Goal: Transaction & Acquisition: Book appointment/travel/reservation

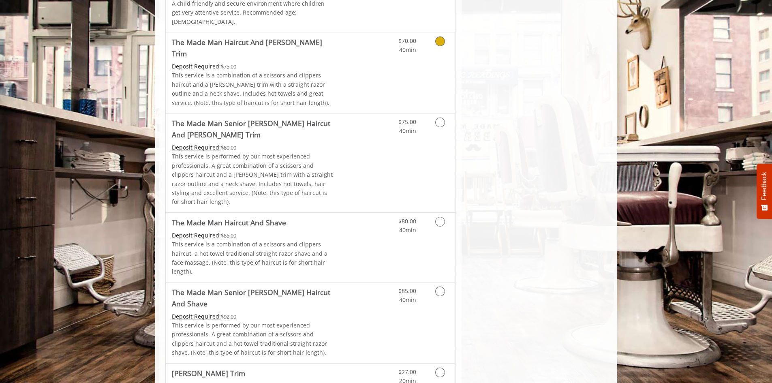
scroll to position [714, 0]
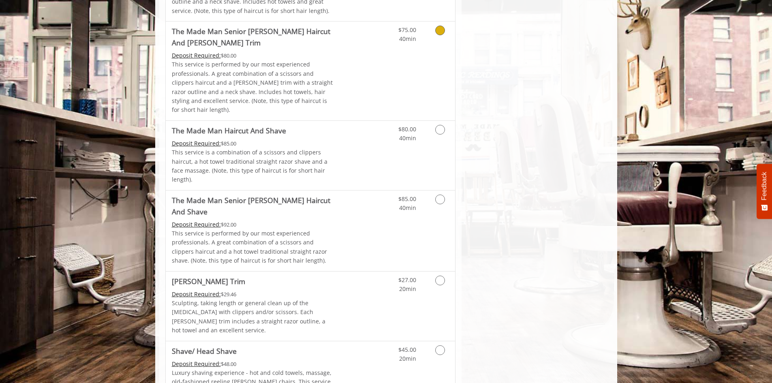
click at [440, 26] on icon "Grooming services" at bounding box center [440, 31] width 10 height 10
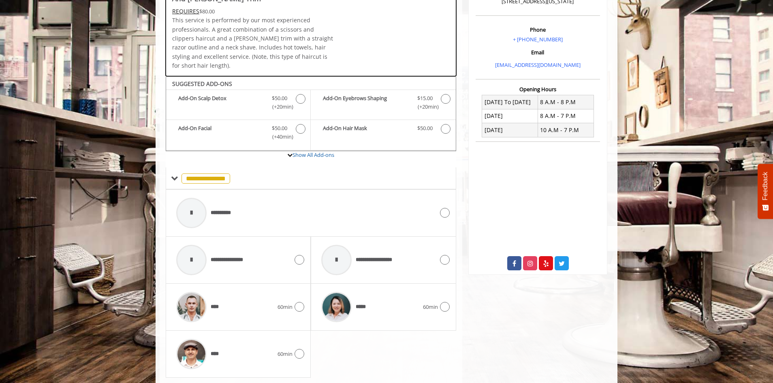
scroll to position [247, 0]
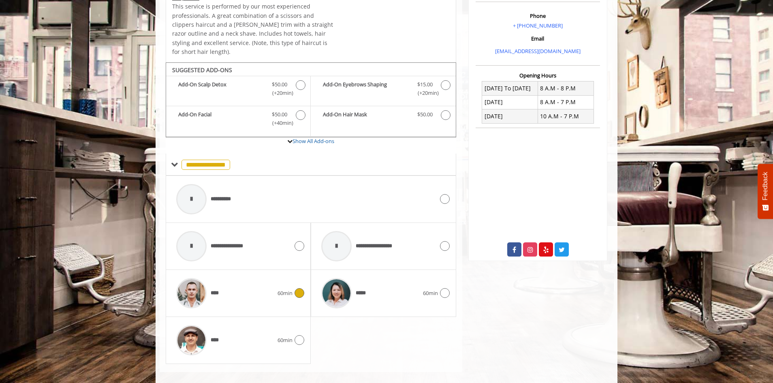
click at [300, 288] on icon at bounding box center [300, 293] width 10 height 10
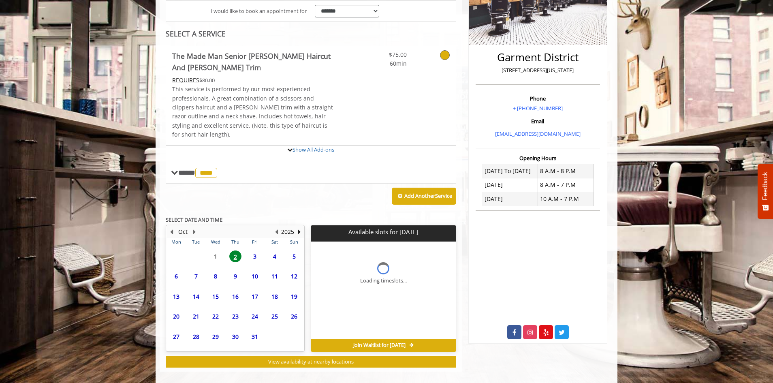
scroll to position [238, 0]
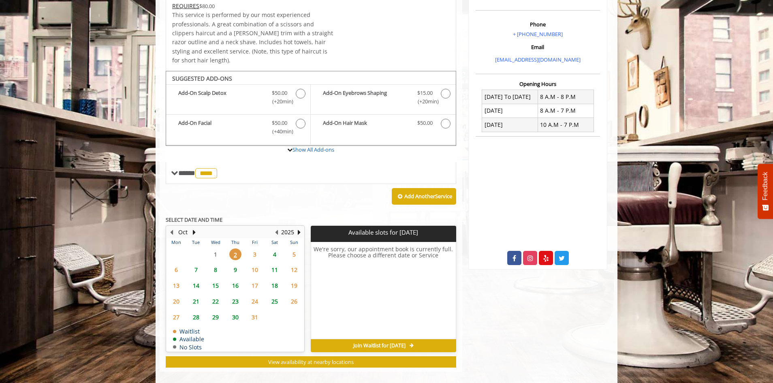
click at [256, 248] on span "3" at bounding box center [255, 254] width 12 height 12
click at [277, 248] on span "4" at bounding box center [275, 254] width 12 height 12
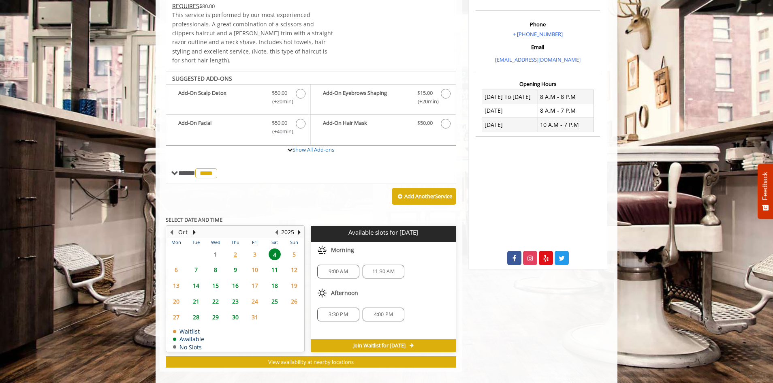
click at [324, 268] on span "9:00 AM" at bounding box center [338, 271] width 34 height 6
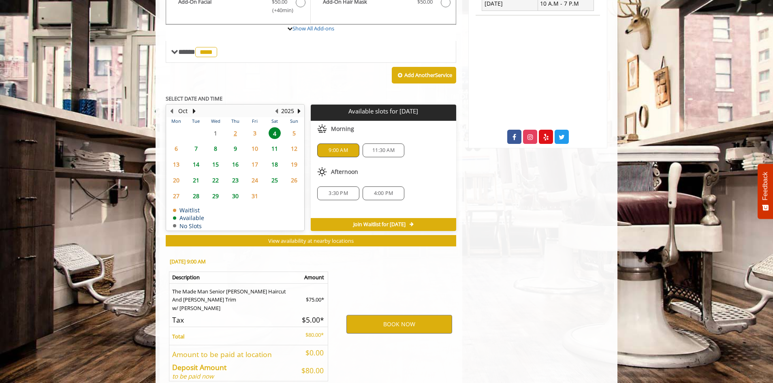
scroll to position [393, 0]
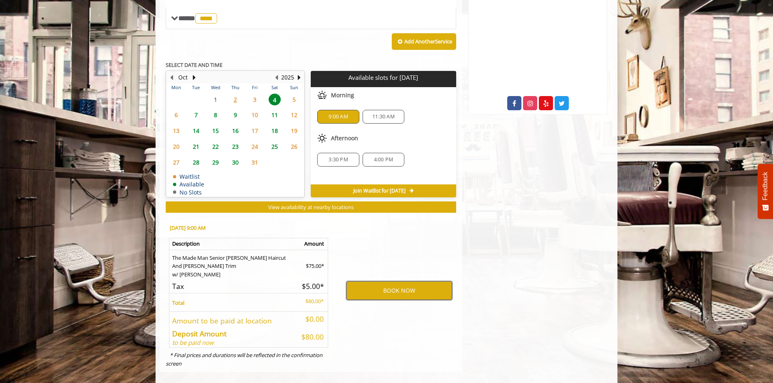
click at [411, 281] on button "BOOK NOW" at bounding box center [399, 290] width 106 height 19
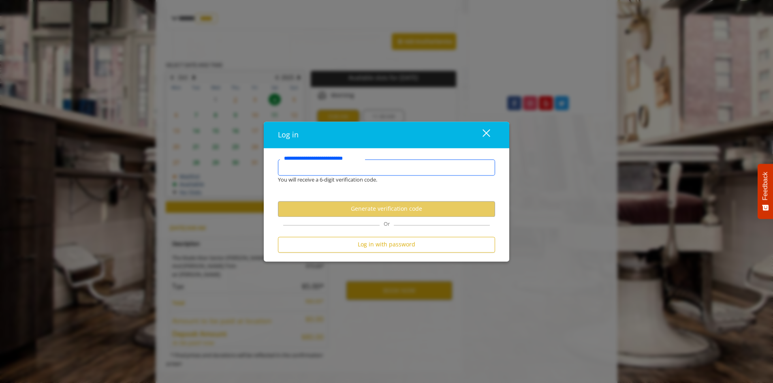
click at [359, 171] on input "**********" at bounding box center [386, 167] width 217 height 16
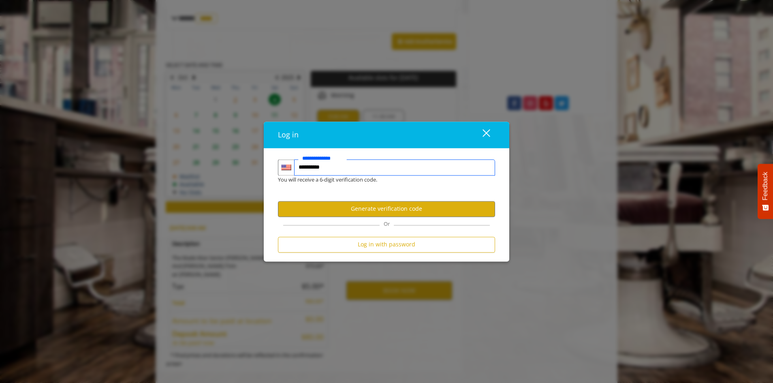
type input "**********"
click at [373, 210] on button "Generate verification code" at bounding box center [386, 209] width 217 height 16
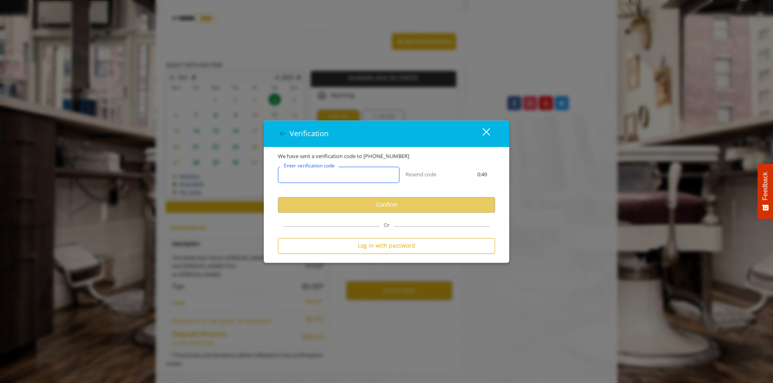
click at [357, 177] on input "Enter verification code" at bounding box center [339, 175] width 122 height 16
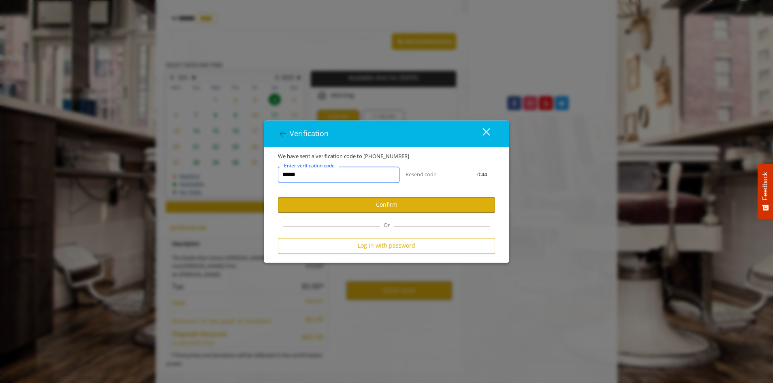
type input "******"
click at [360, 203] on button "Confirm" at bounding box center [386, 205] width 217 height 16
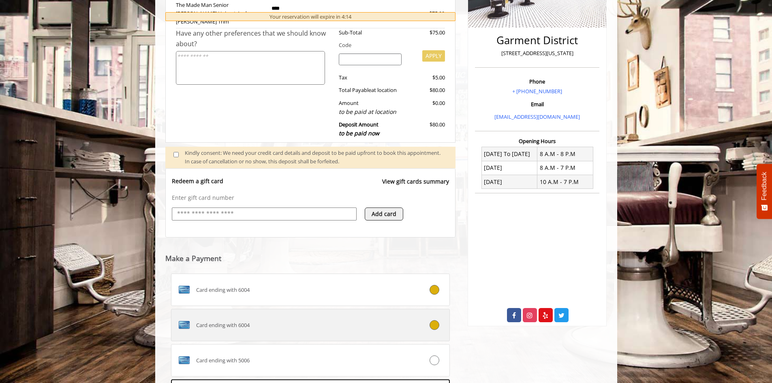
scroll to position [305, 0]
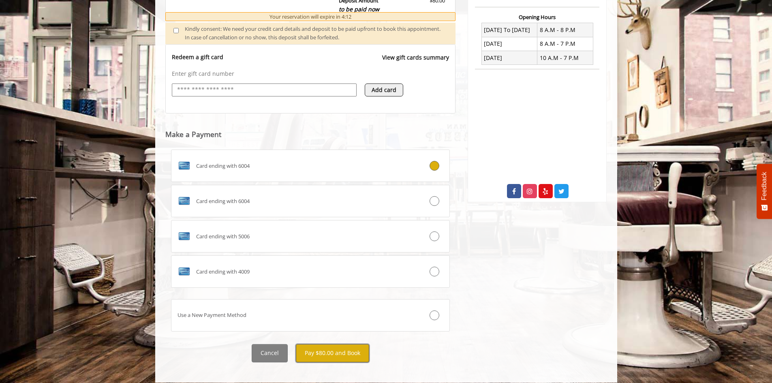
click at [326, 348] on button "Pay $80.00 and Book" at bounding box center [332, 353] width 73 height 18
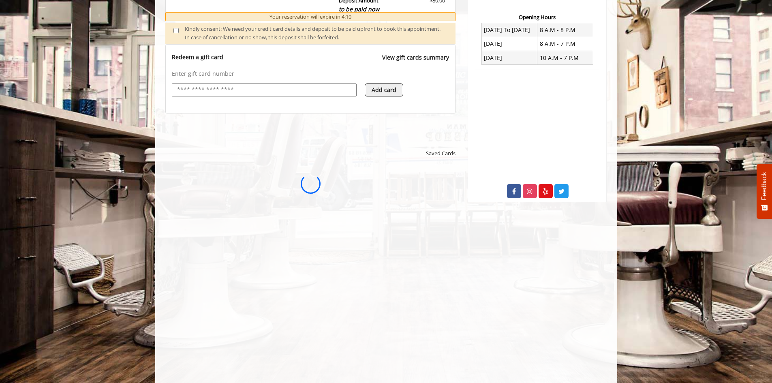
scroll to position [0, 0]
